Goal: Task Accomplishment & Management: Manage account settings

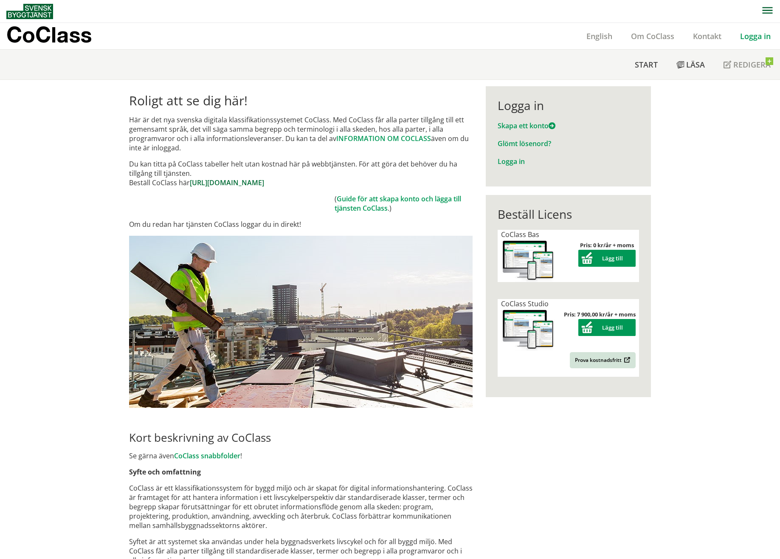
click at [244, 183] on link "[URL][DOMAIN_NAME]" at bounding box center [227, 182] width 74 height 9
click at [763, 35] on link "Logga in" at bounding box center [755, 36] width 49 height 10
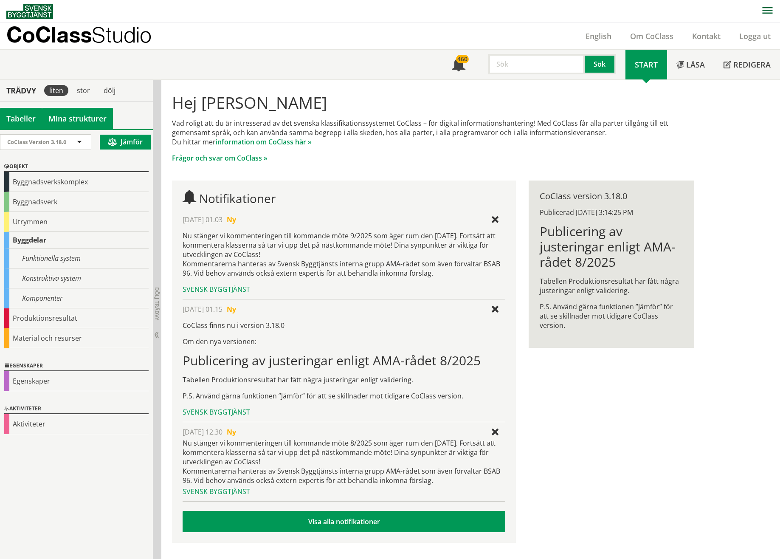
click at [81, 117] on link "Mina strukturer" at bounding box center [77, 118] width 71 height 21
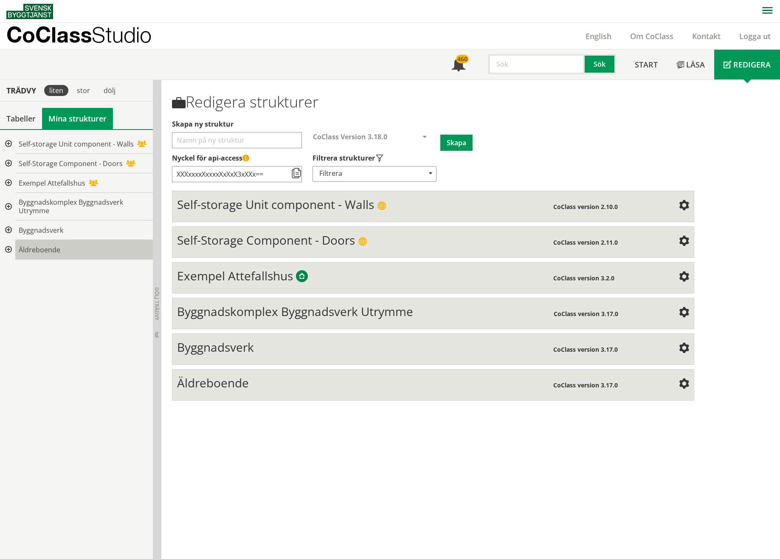
click at [32, 250] on span "Äldreboende" at bounding box center [40, 249] width 42 height 9
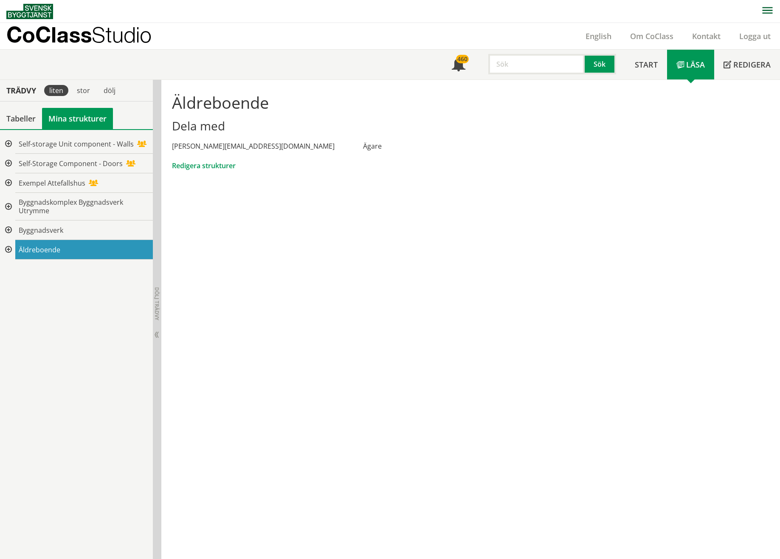
click at [11, 243] on div at bounding box center [7, 250] width 15 height 20
click at [13, 270] on div at bounding box center [14, 270] width 15 height 20
click at [23, 287] on div at bounding box center [21, 289] width 15 height 20
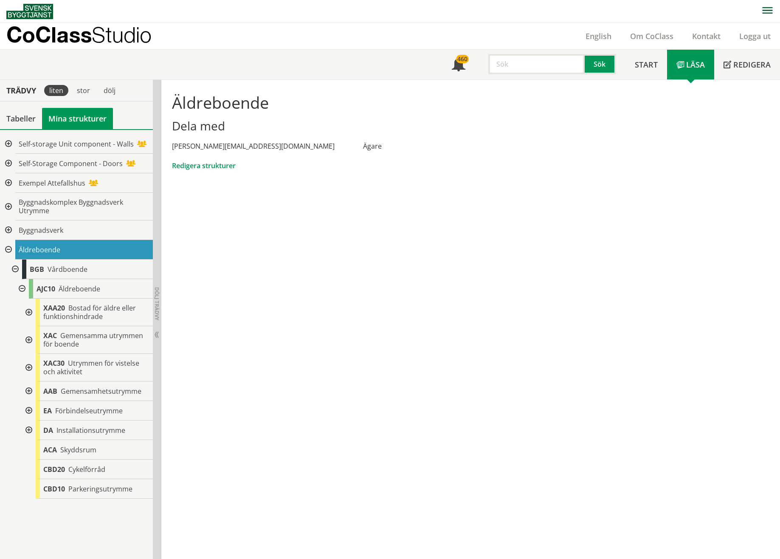
click at [29, 309] on div at bounding box center [27, 313] width 15 height 28
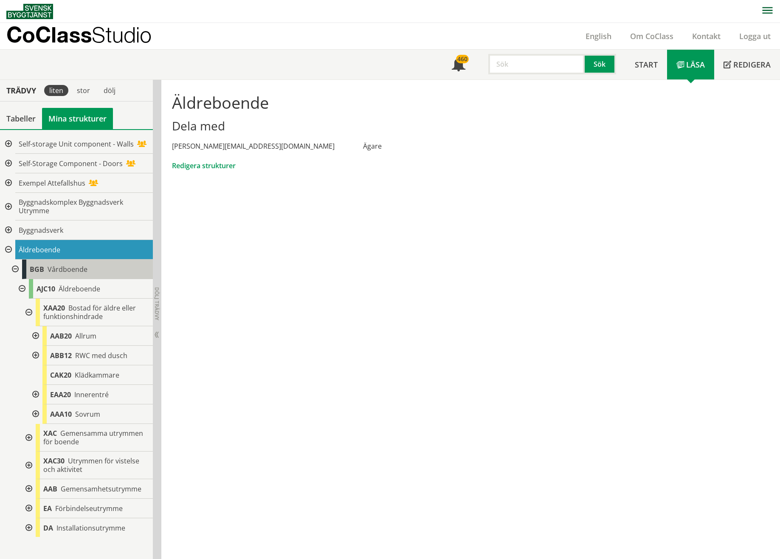
click at [62, 264] on div "BGB Vårdboende" at bounding box center [87, 270] width 131 height 20
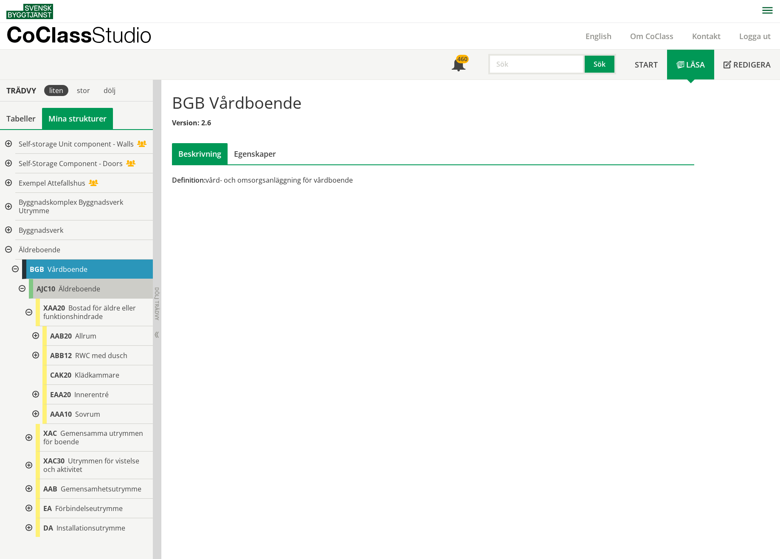
click at [81, 285] on span "Äldreboende" at bounding box center [80, 288] width 42 height 9
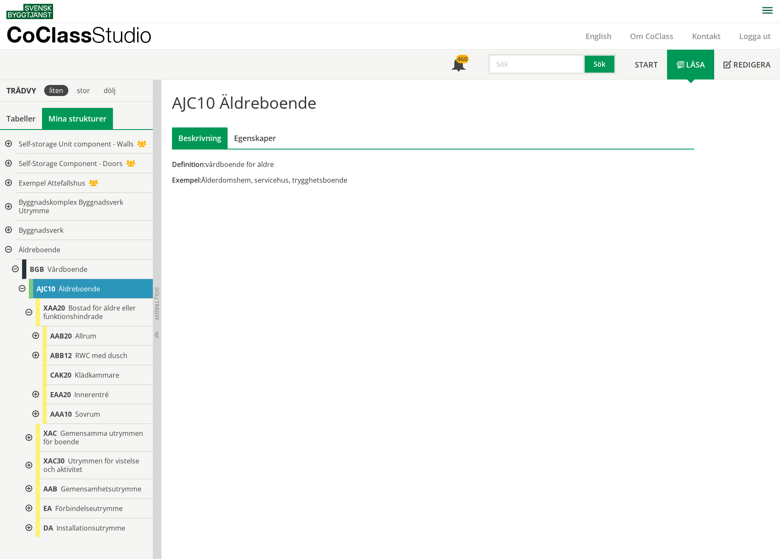
click at [282, 240] on div "AJC10 Äldreboende Beskrivning Egenskaper Definition: vårdboende för äldre Exemp…" at bounding box center [470, 320] width 619 height 480
click at [45, 252] on span "Äldreboende" at bounding box center [40, 249] width 42 height 9
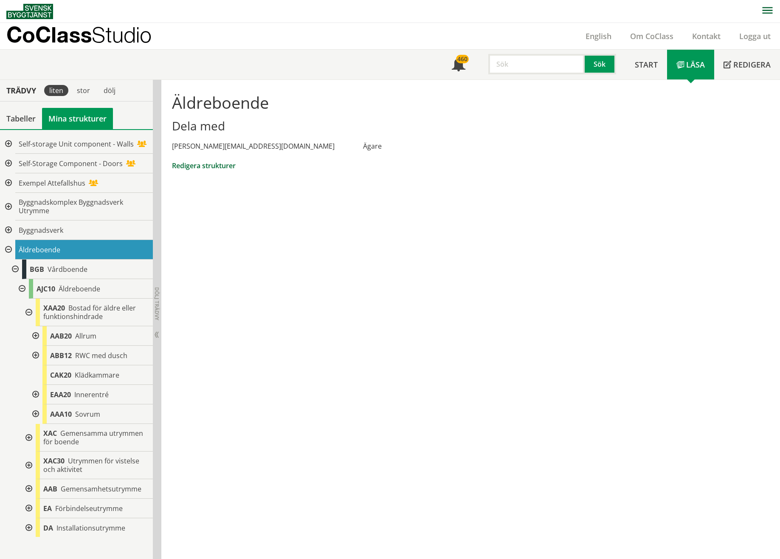
click at [220, 164] on link "Redigera strukturer" at bounding box center [204, 165] width 64 height 9
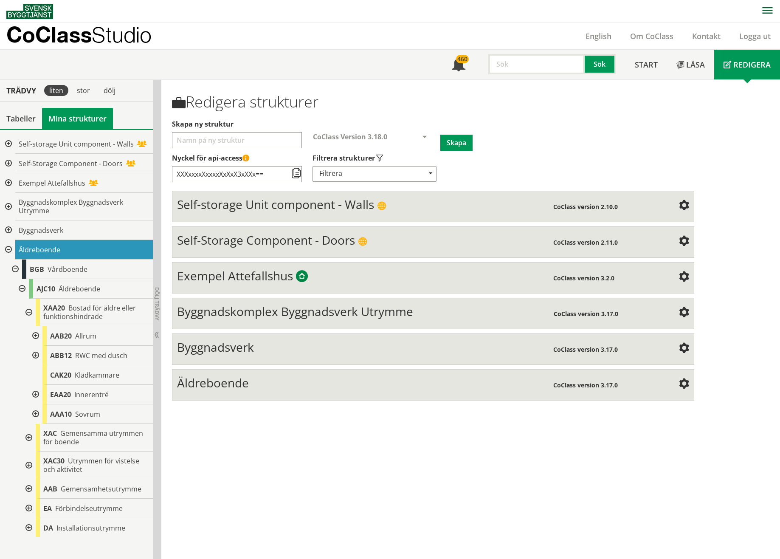
click at [212, 375] on span "Äldreboende" at bounding box center [213, 383] width 72 height 16
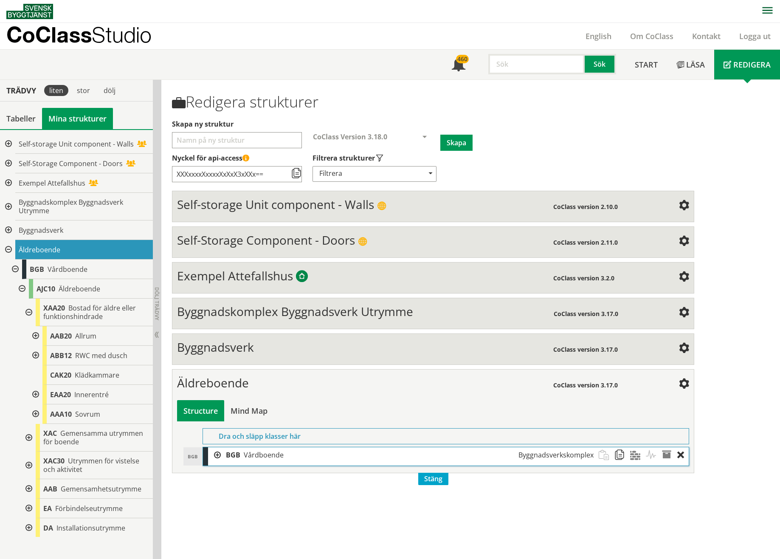
scroll to position [0, 0]
click at [221, 447] on div at bounding box center [214, 455] width 13 height 16
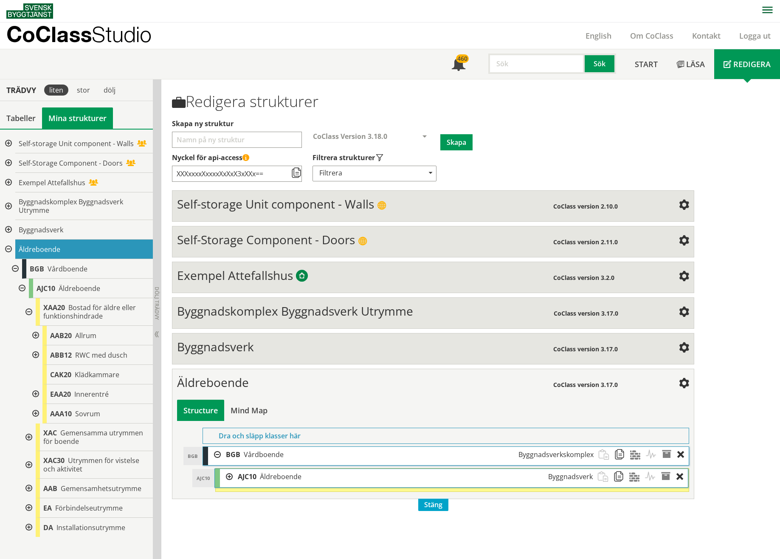
click at [245, 472] on span "AJC10" at bounding box center [247, 476] width 19 height 9
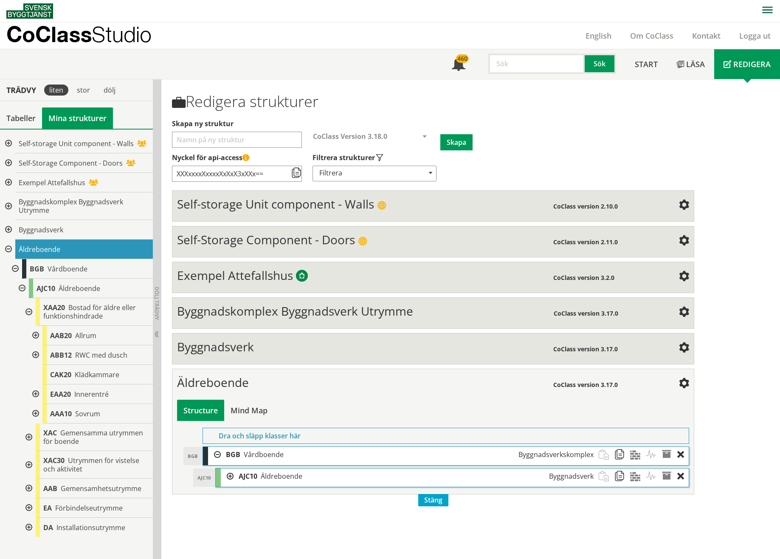
click at [230, 469] on div at bounding box center [227, 477] width 13 height 16
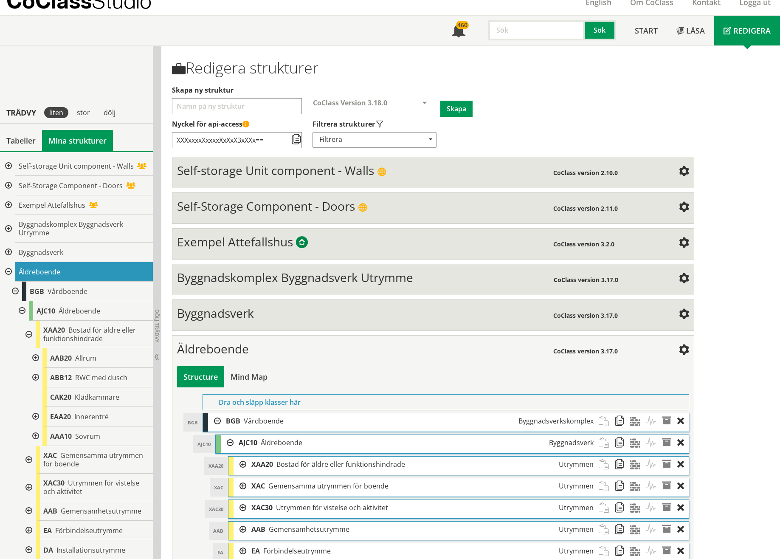
scroll to position [136, 0]
